Goal: Information Seeking & Learning: Learn about a topic

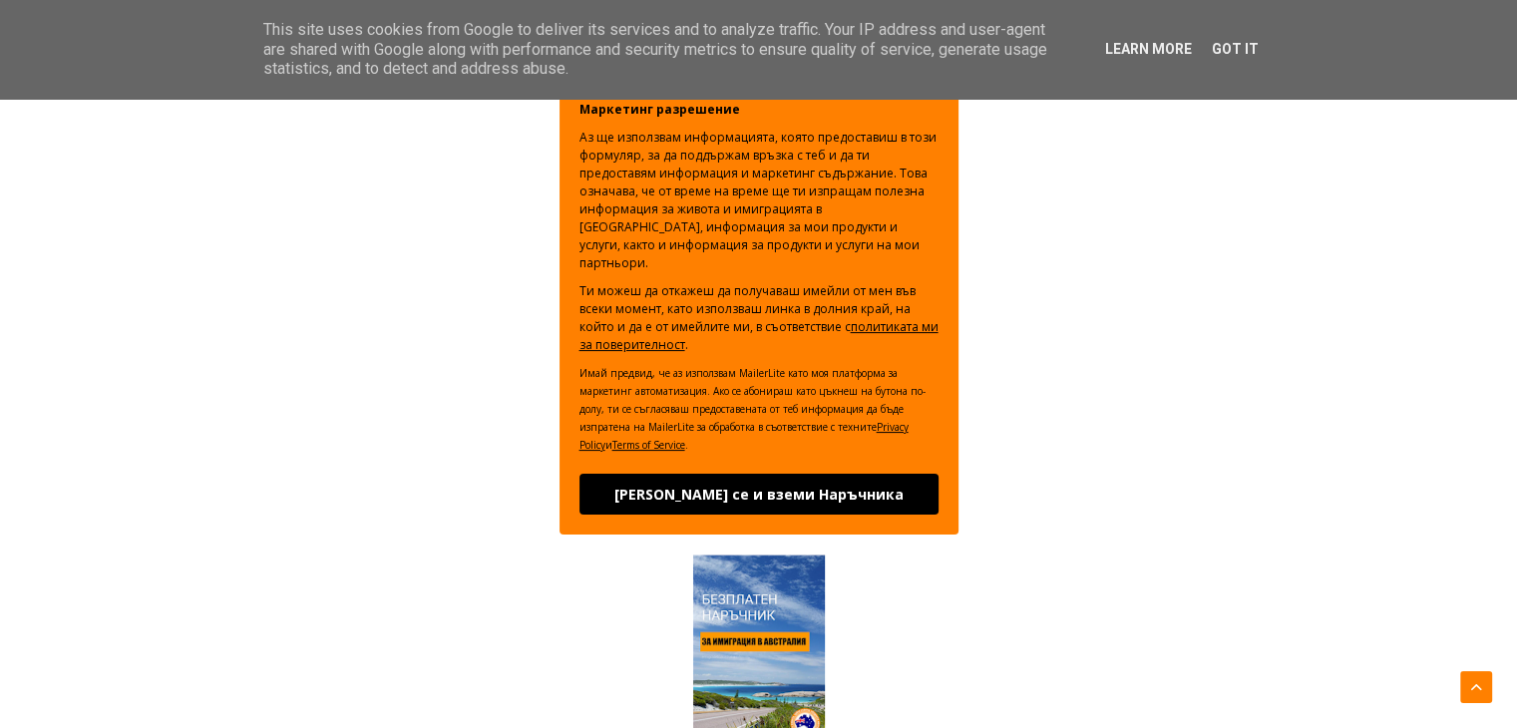
scroll to position [499, 0]
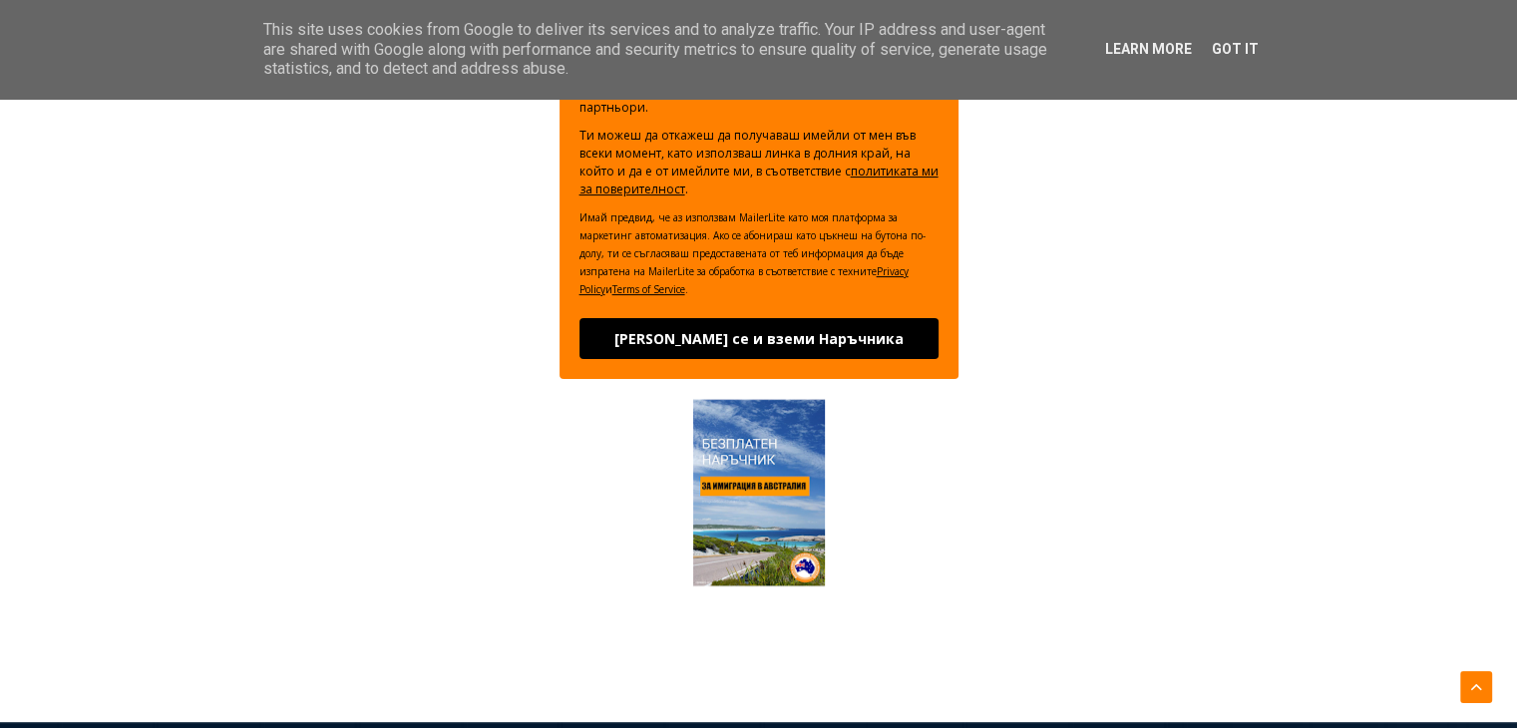
click at [763, 510] on img at bounding box center [758, 492] width 199 height 199
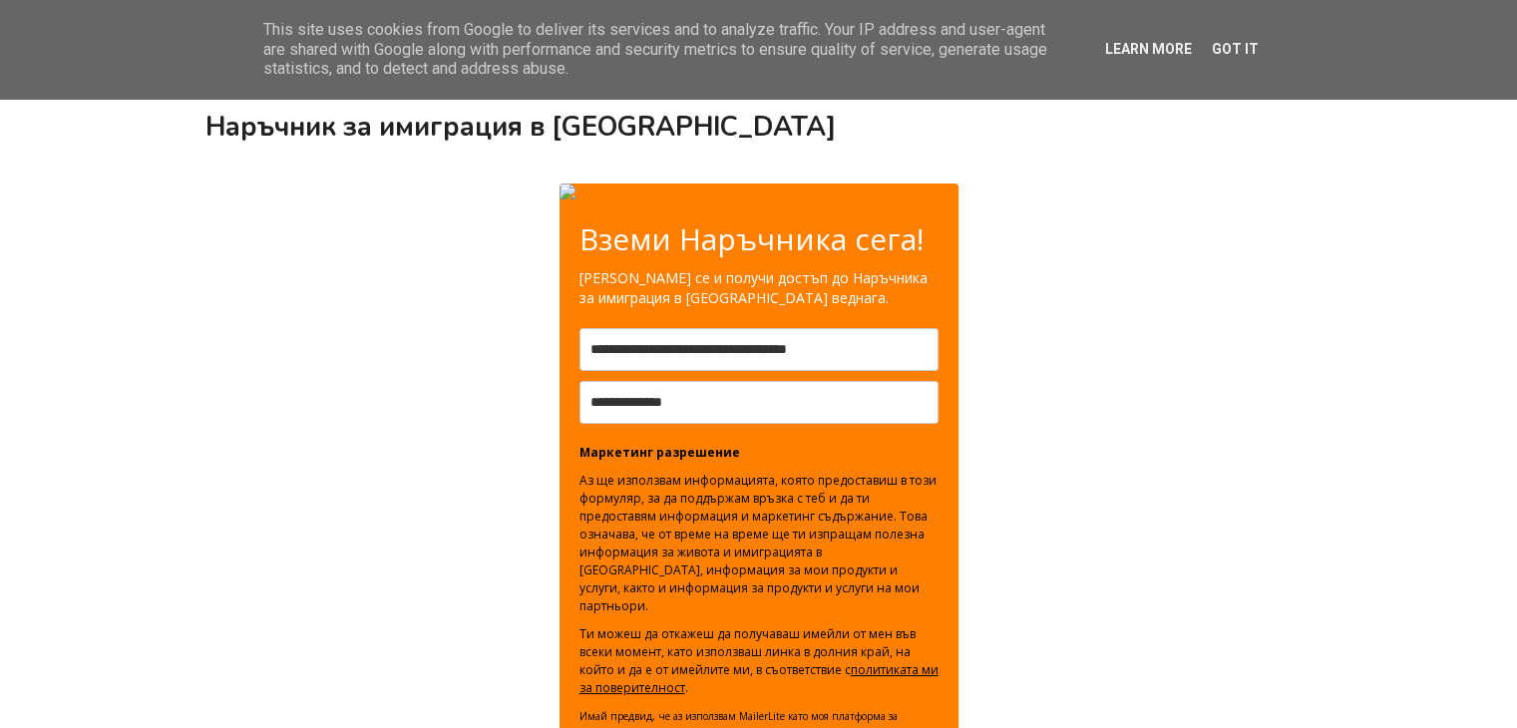
scroll to position [499, 0]
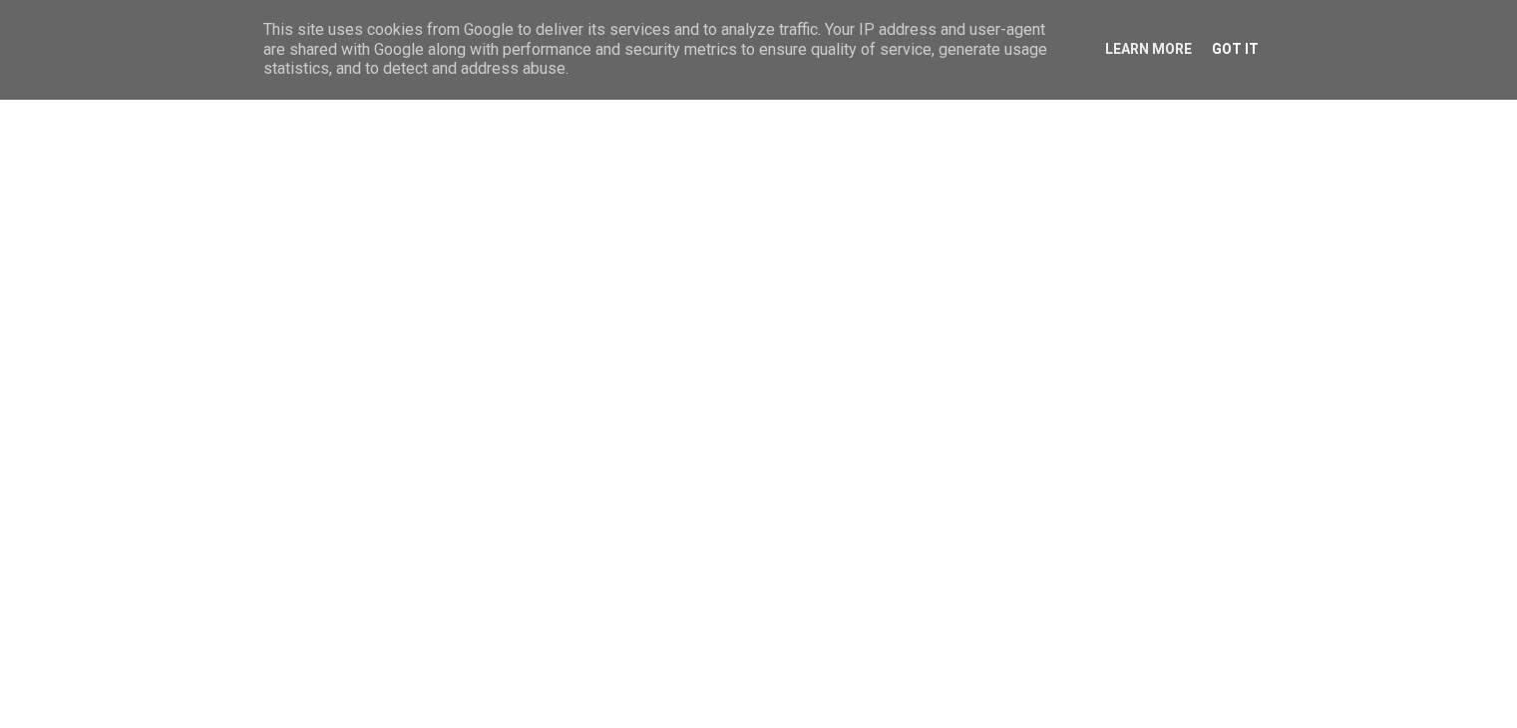
click at [1237, 53] on link "Got it" at bounding box center [1235, 49] width 59 height 16
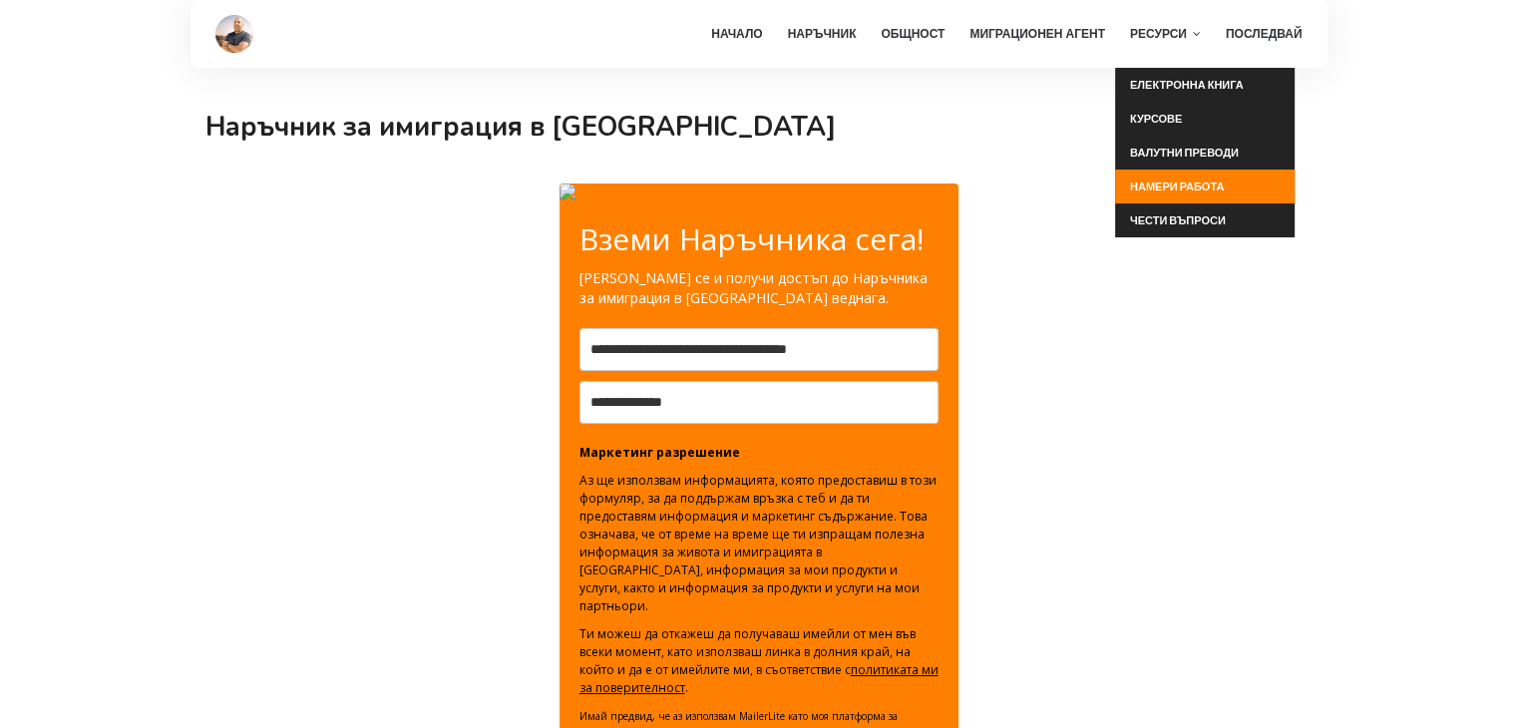
click at [1175, 183] on link "Намери работа" at bounding box center [1204, 187] width 179 height 34
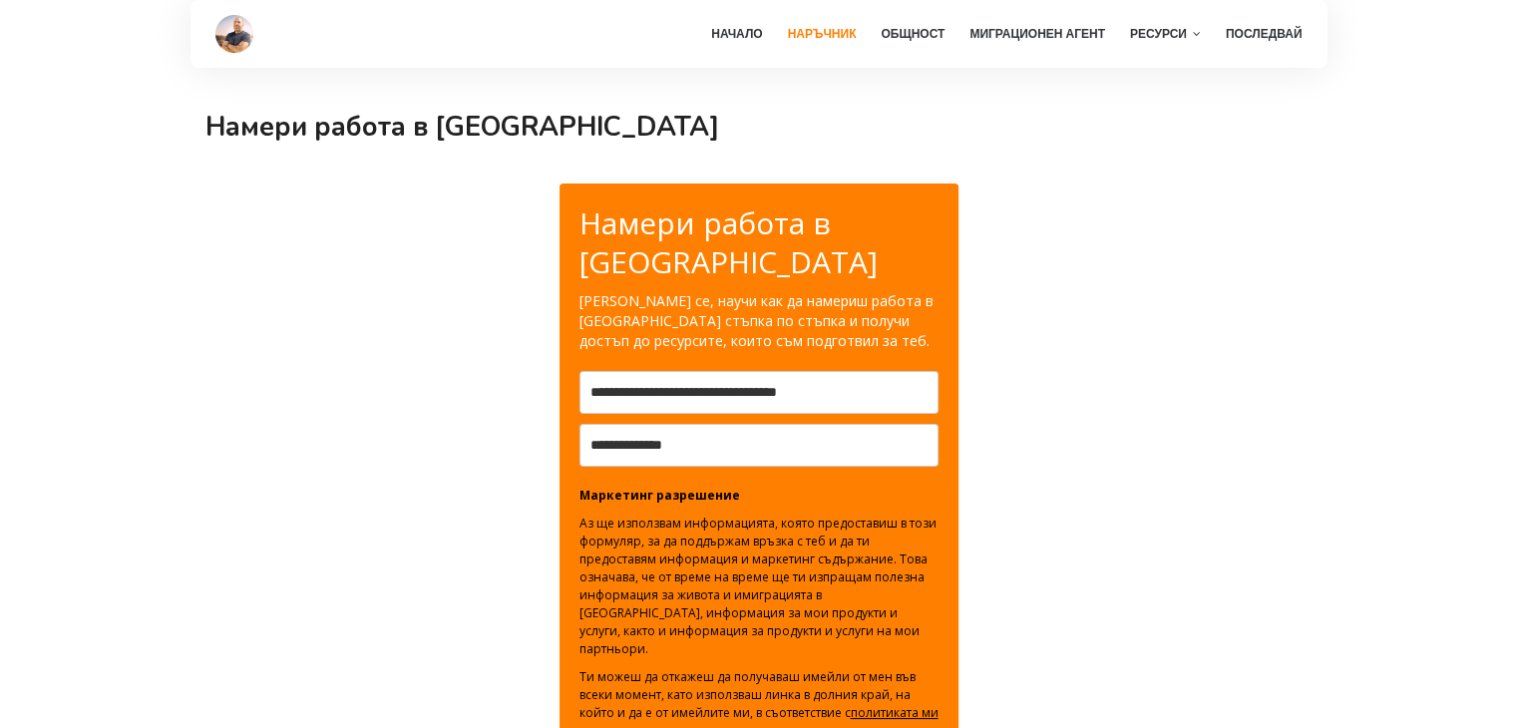
click at [831, 29] on link "Наръчник" at bounding box center [822, 34] width 89 height 68
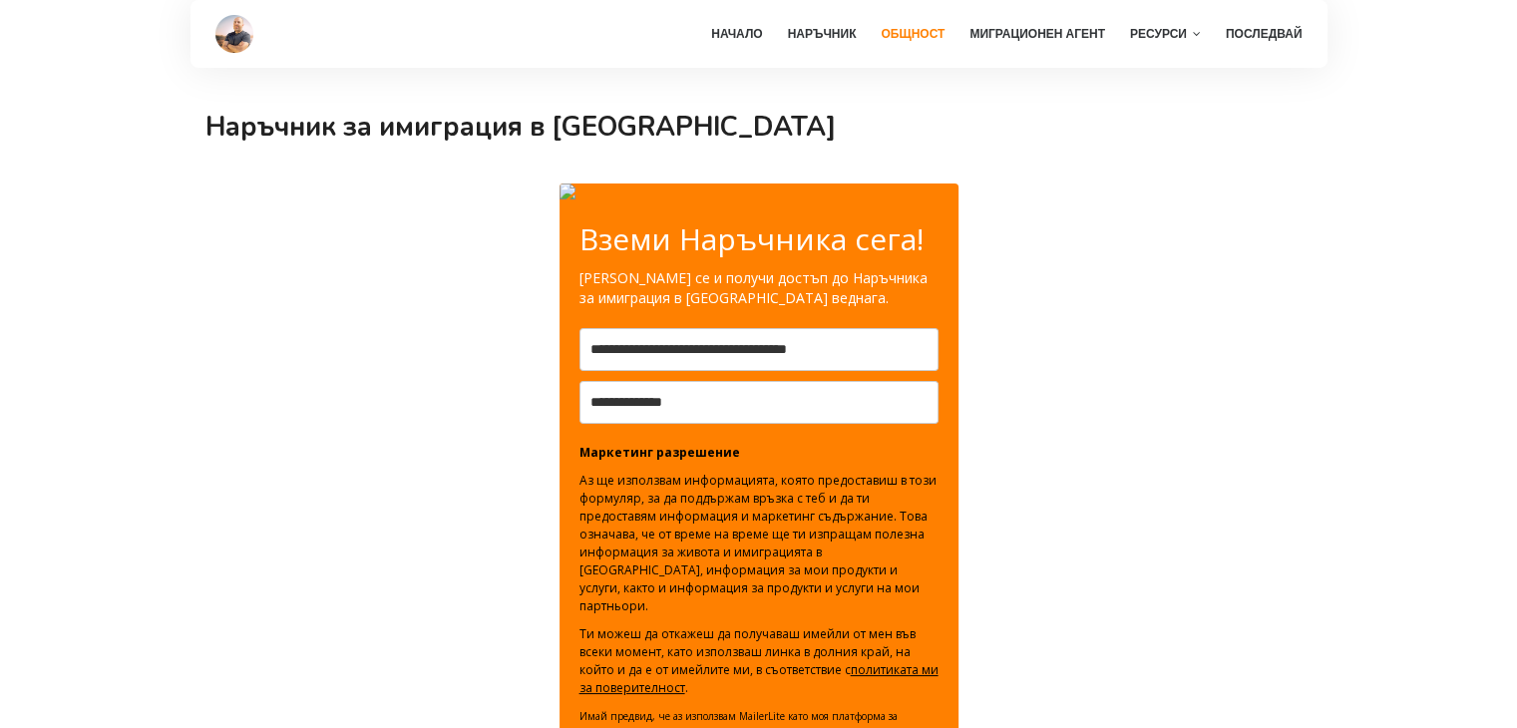
click at [921, 38] on link "Общност" at bounding box center [913, 34] width 84 height 68
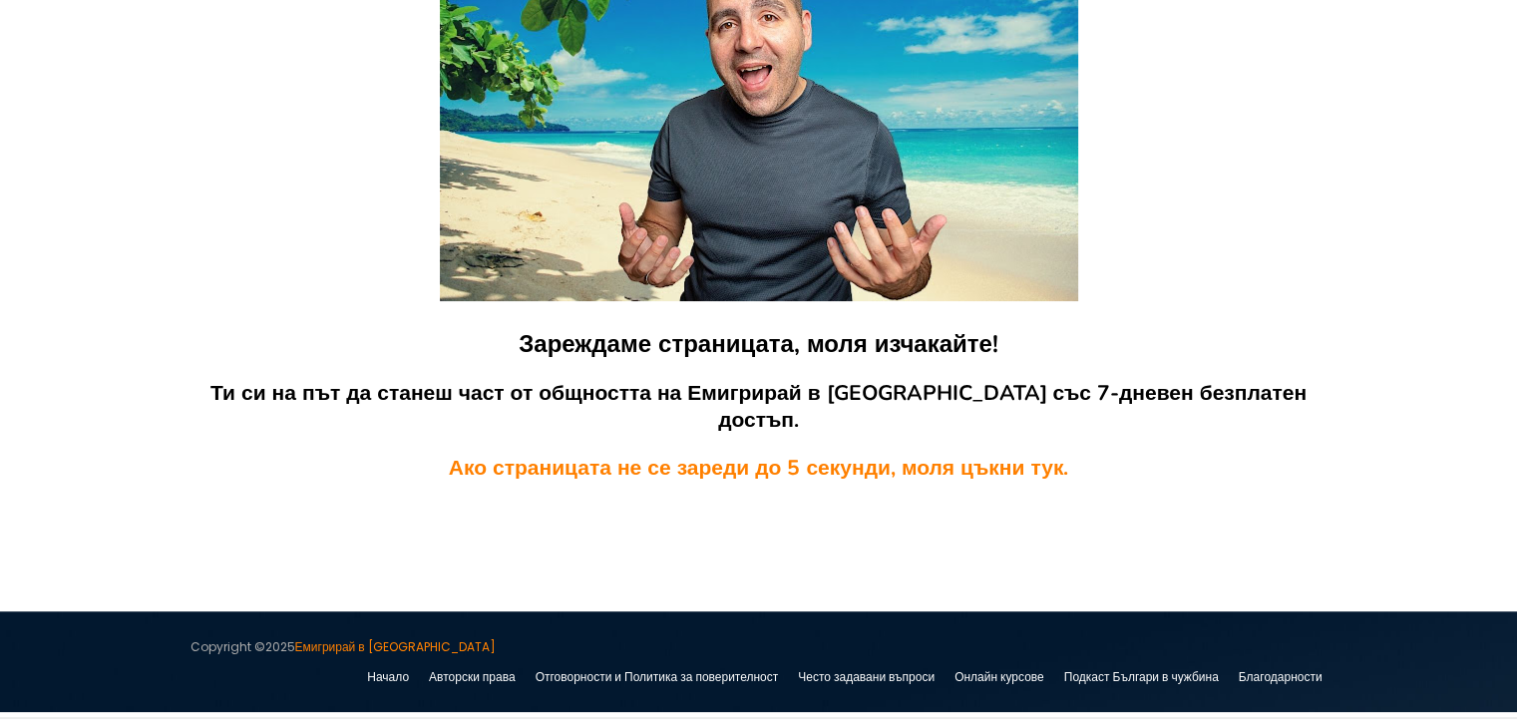
scroll to position [256, 0]
